Goal: Navigation & Orientation: Find specific page/section

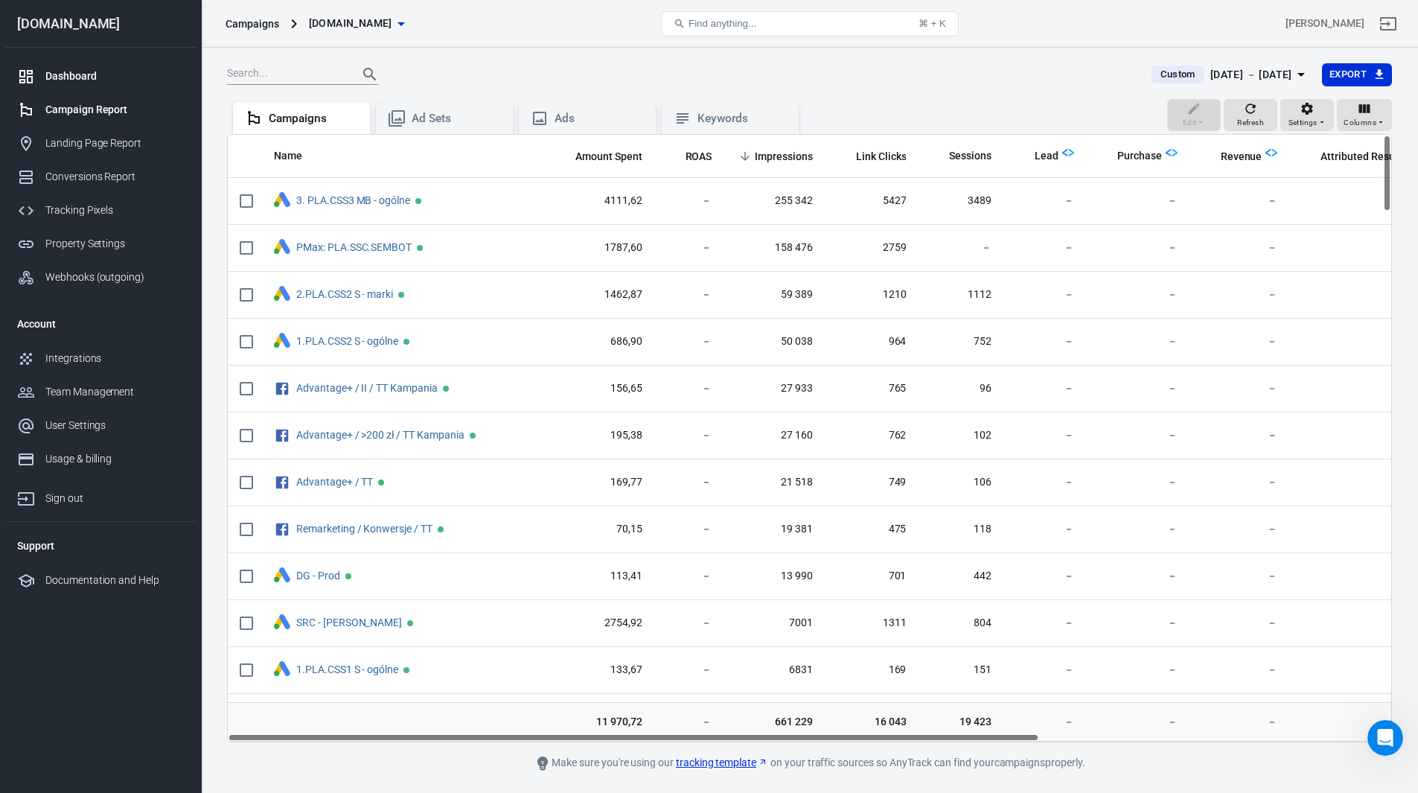
click at [56, 72] on div "Dashboard" at bounding box center [114, 76] width 138 height 16
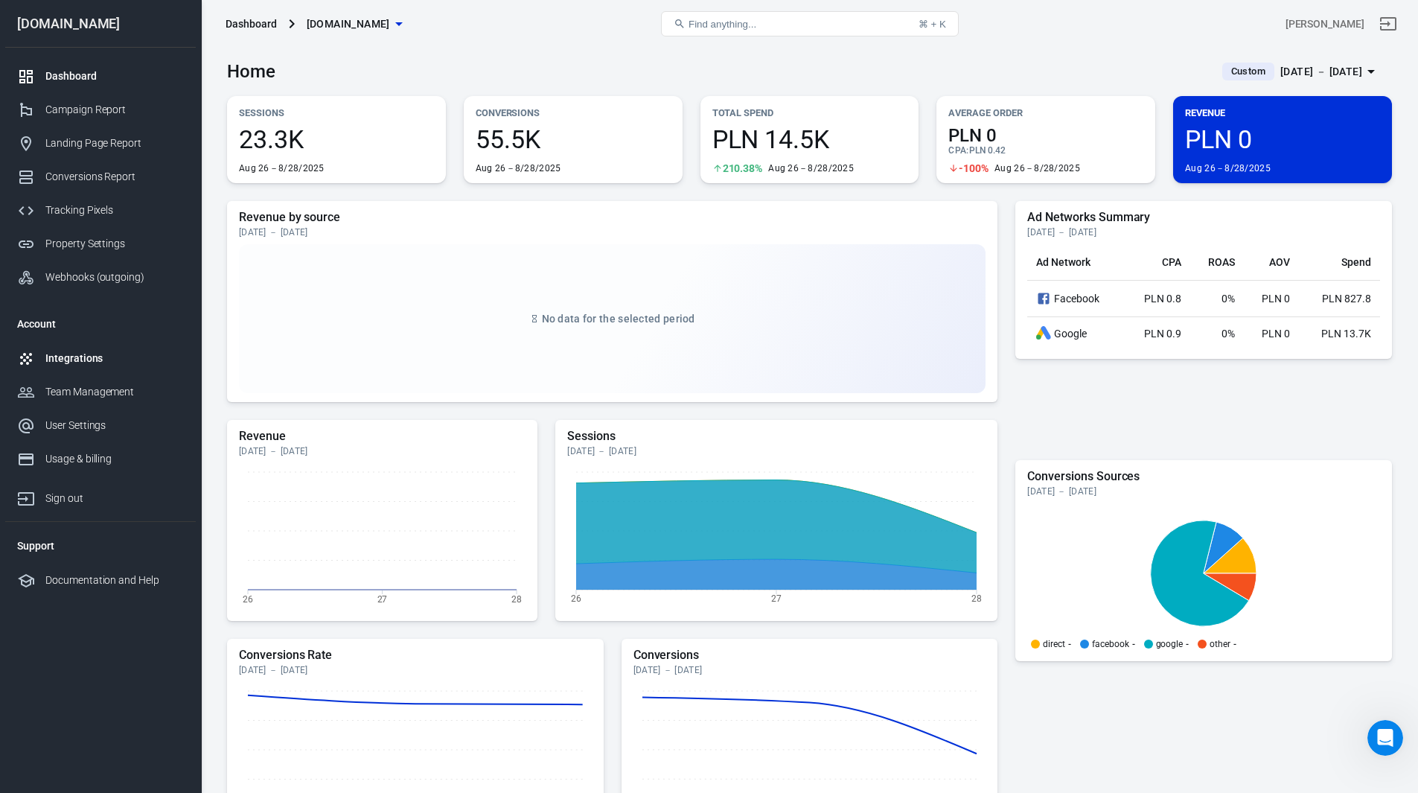
click at [83, 352] on div "Integrations" at bounding box center [114, 359] width 138 height 16
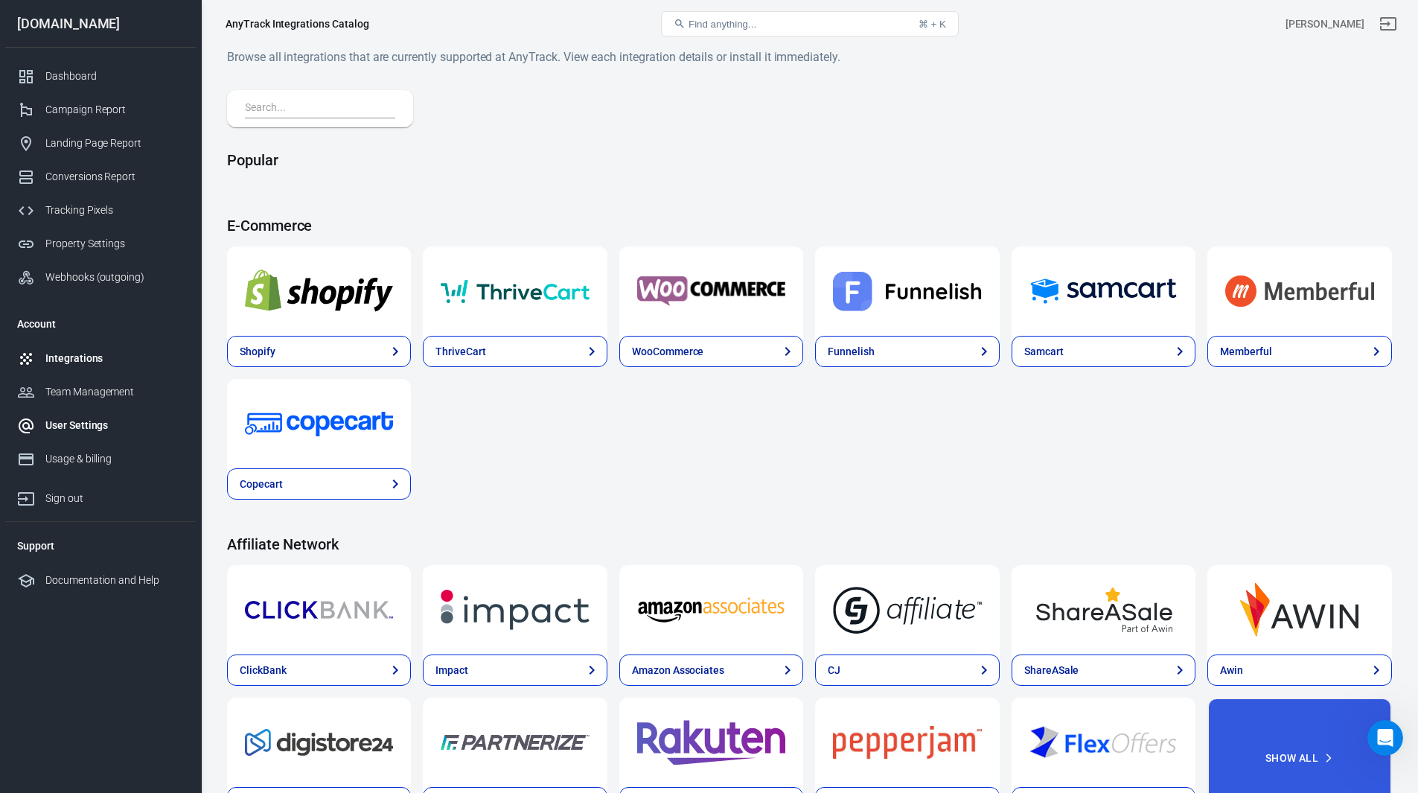
click at [91, 430] on div "User Settings" at bounding box center [114, 426] width 138 height 16
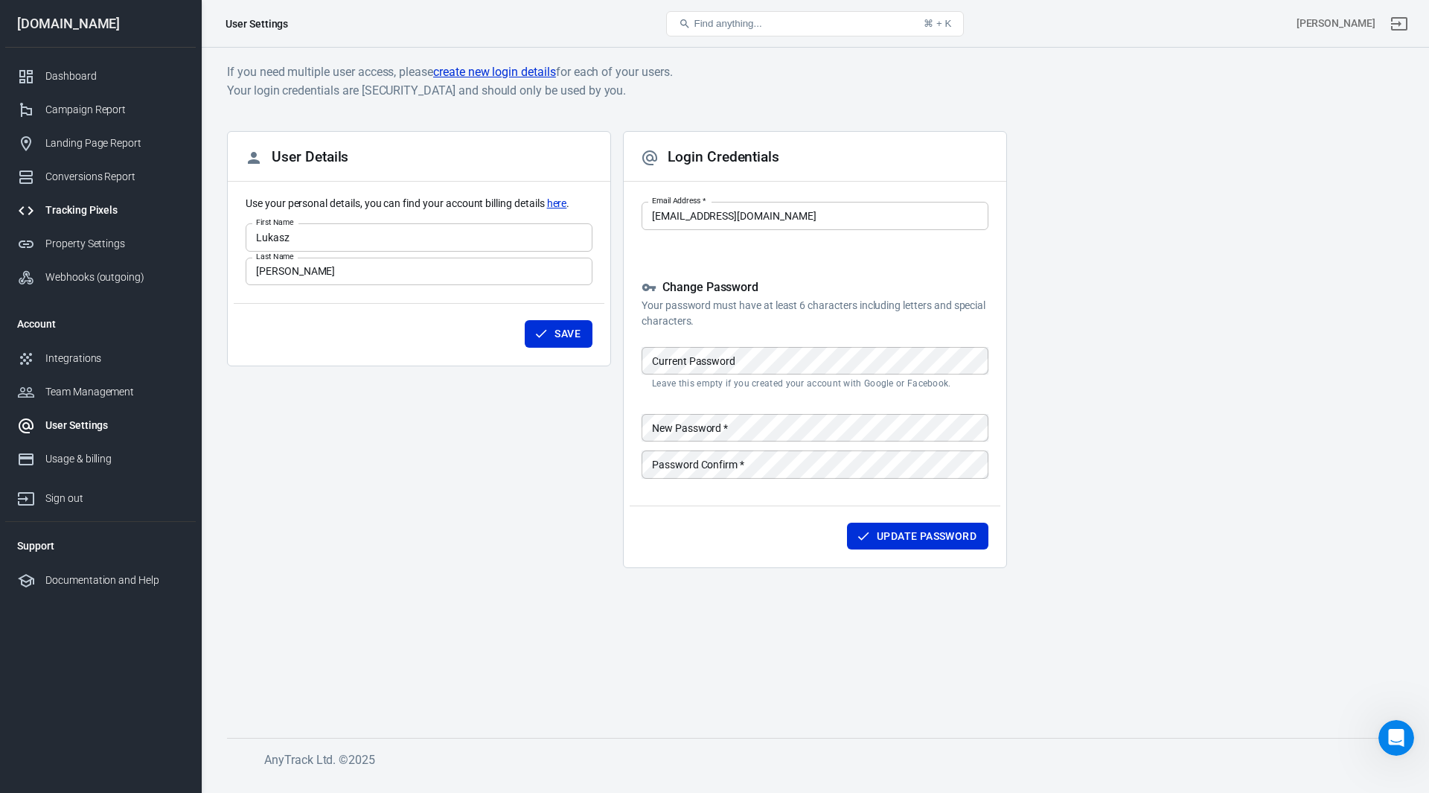
click at [102, 213] on div "Tracking Pixels" at bounding box center [114, 210] width 138 height 16
